Goal: Check status: Check status

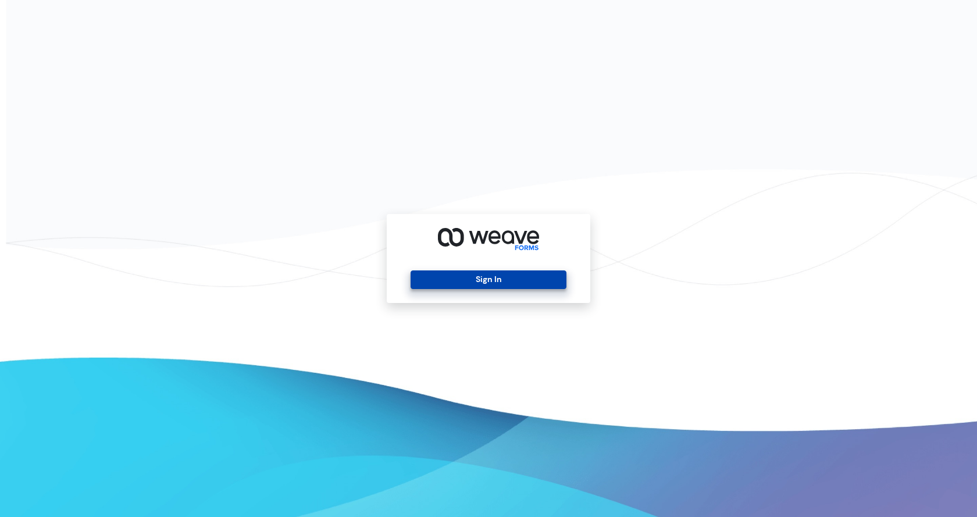
click at [505, 272] on button "Sign In" at bounding box center [487, 279] width 155 height 19
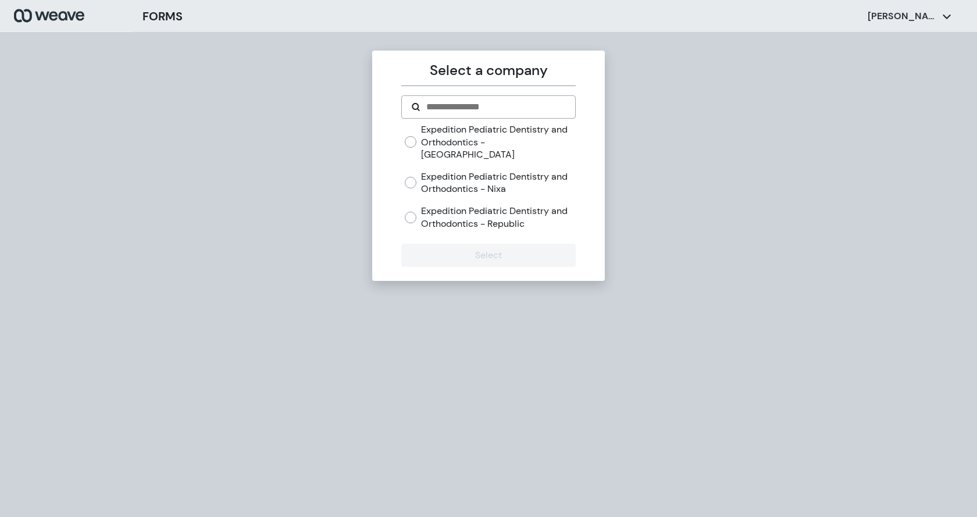
click at [500, 147] on label "Expedition Pediatric Dentistry and Orthodontics - [GEOGRAPHIC_DATA]" at bounding box center [498, 142] width 154 height 38
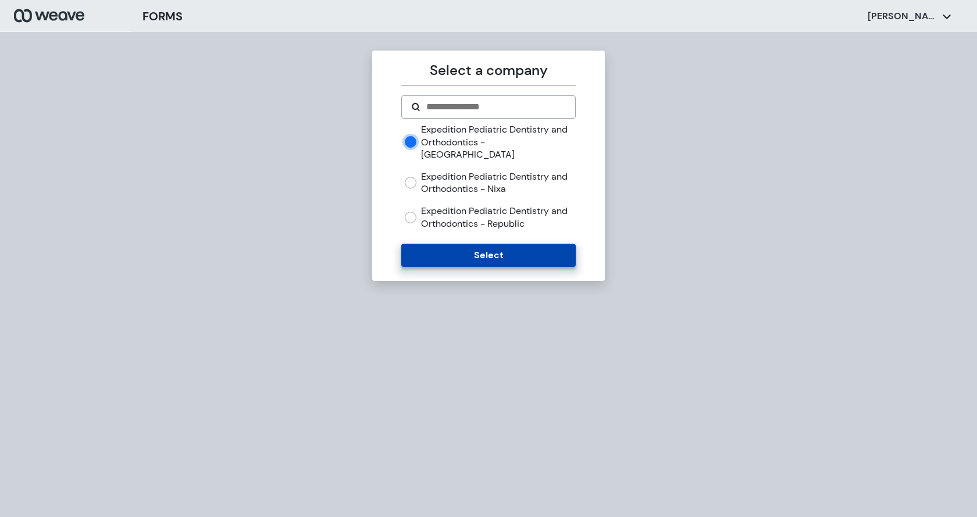
click at [498, 247] on button "Select" at bounding box center [488, 255] width 174 height 23
